Goal: Task Accomplishment & Management: Use online tool/utility

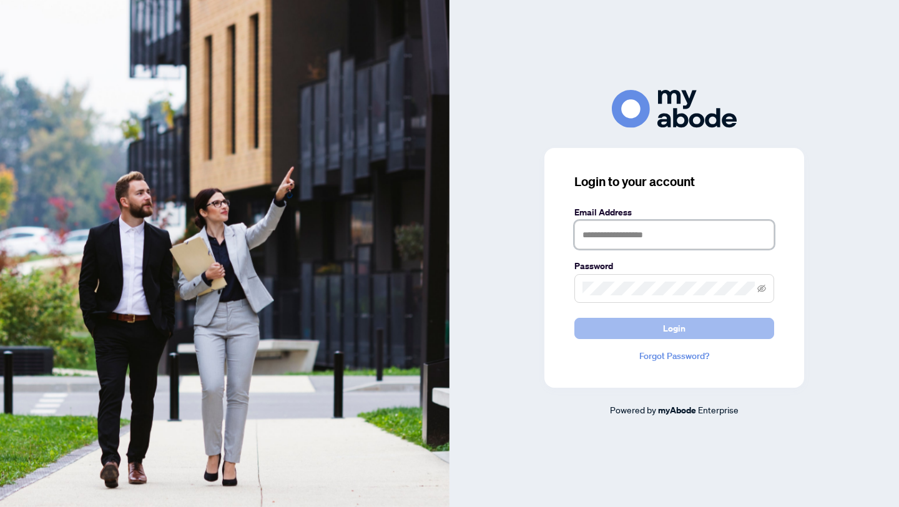
type input "**********"
click at [671, 332] on span "Login" at bounding box center [674, 329] width 22 height 20
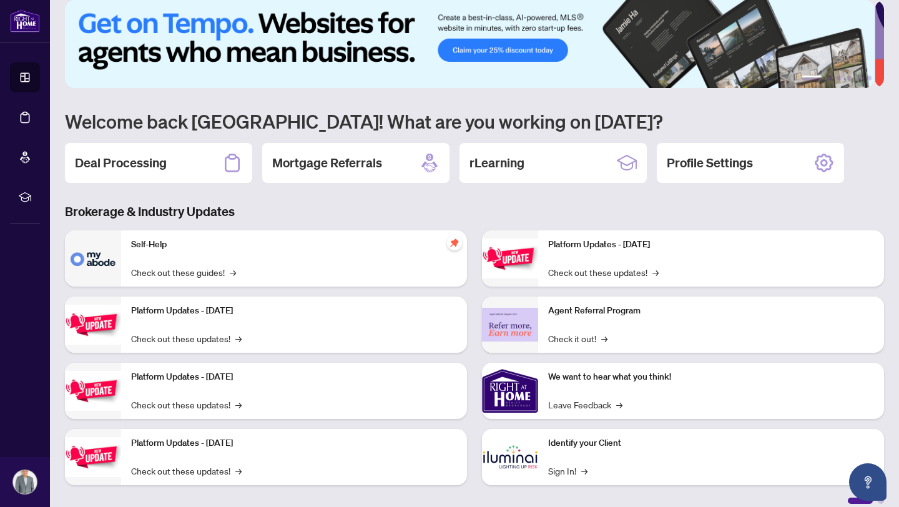
scroll to position [26, 0]
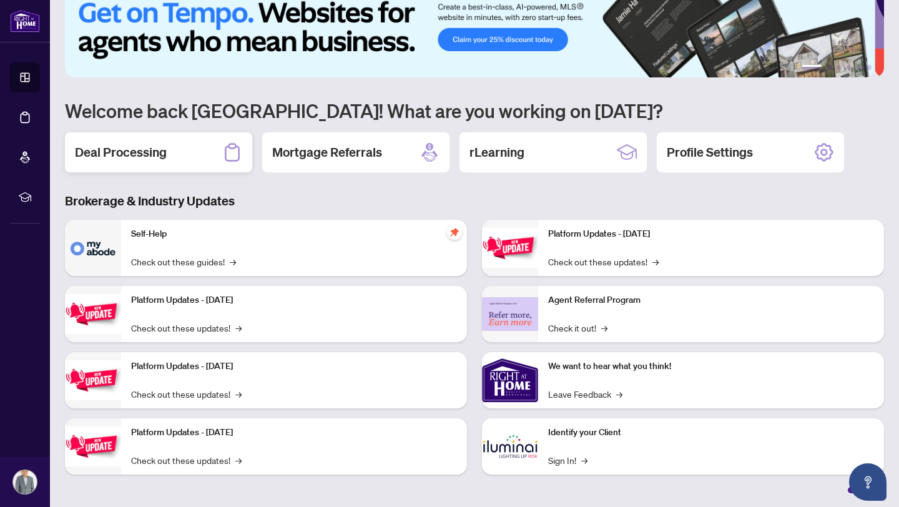
click at [144, 146] on h2 "Deal Processing" at bounding box center [121, 152] width 92 height 17
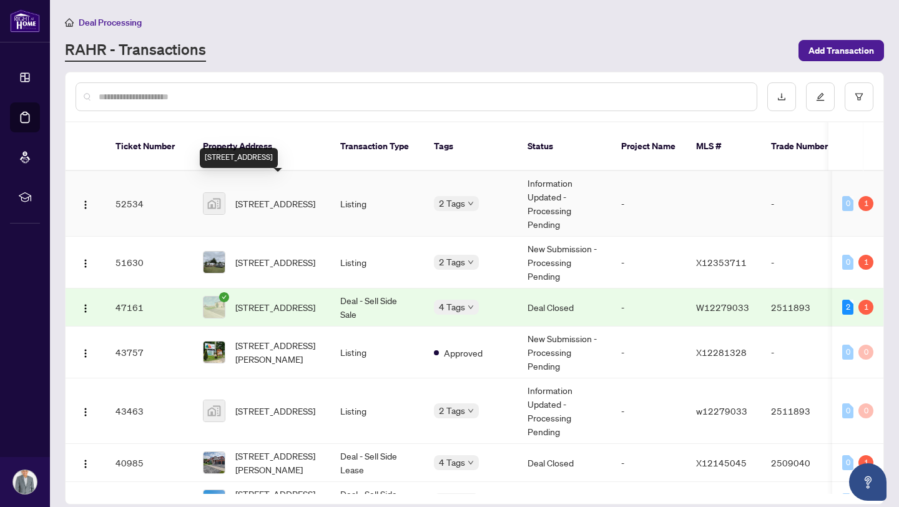
click at [260, 197] on span "[STREET_ADDRESS]" at bounding box center [275, 204] width 80 height 14
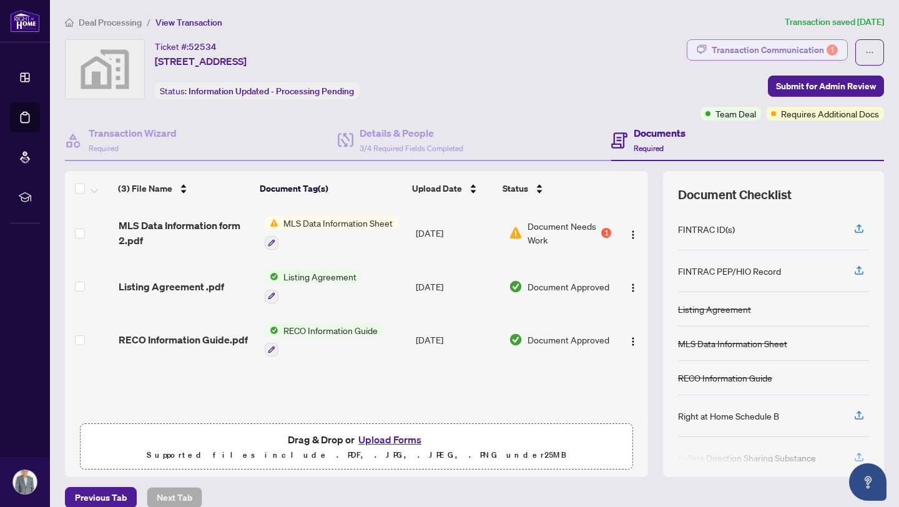
click at [741, 53] on div "Transaction Communication 1" at bounding box center [775, 50] width 126 height 20
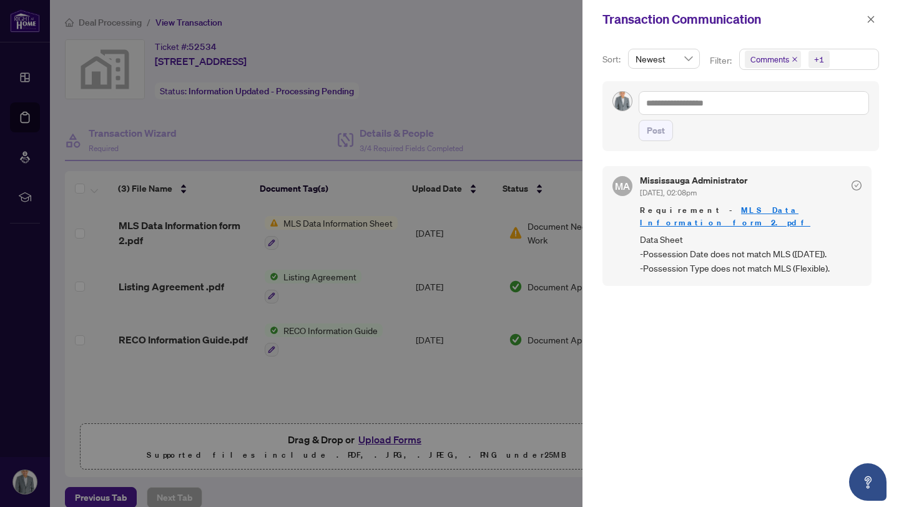
click at [508, 64] on div at bounding box center [449, 253] width 899 height 507
click at [871, 21] on icon "close" at bounding box center [871, 19] width 9 height 9
